Goal: Task Accomplishment & Management: Complete application form

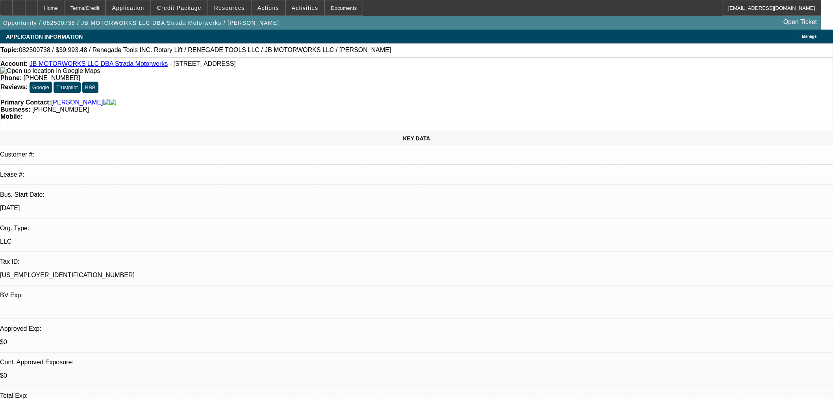
select select "0"
select select "3"
select select "0.1"
select select "4"
select select "0"
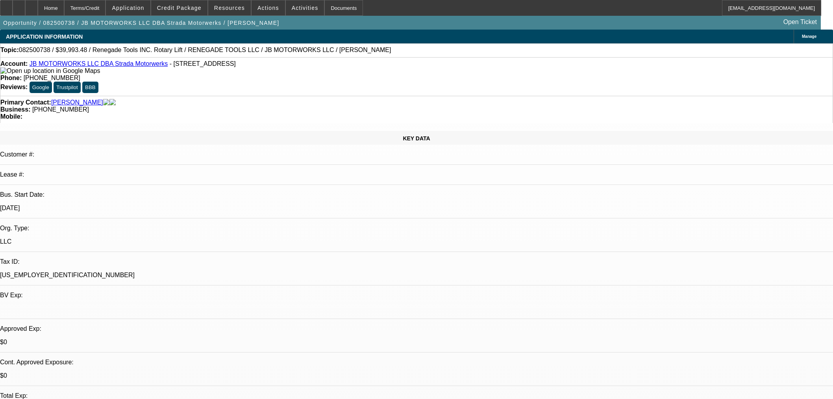
select select "0"
select select "3"
select select "0.1"
select select "4"
select select "0"
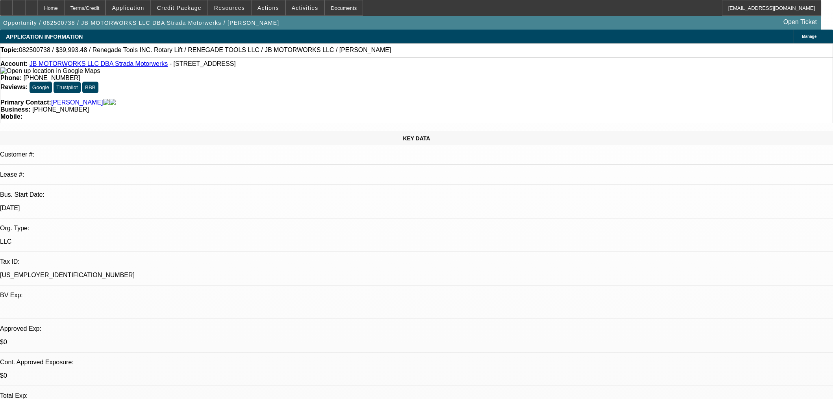
select select "0"
select select "3"
select select "0.1"
select select "4"
select select "0"
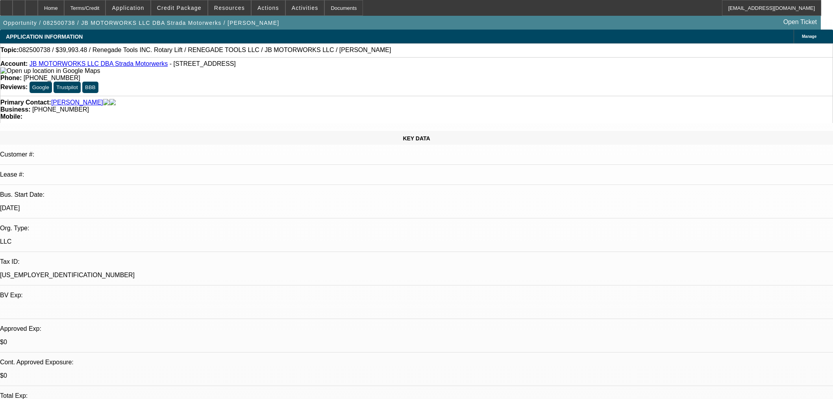
select select "0"
select select "3"
select select "0.1"
select select "4"
